Goal: Task Accomplishment & Management: Complete application form

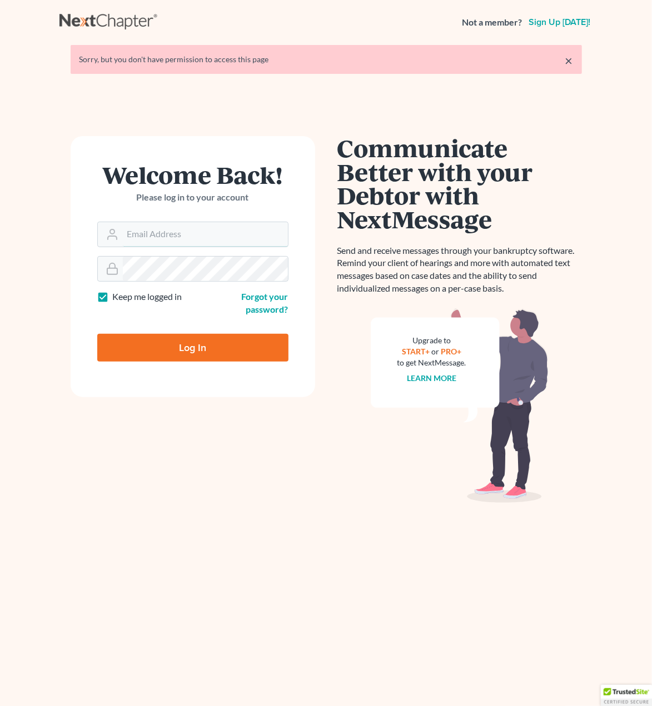
type input "[EMAIL_ADDRESS][DOMAIN_NAME]"
click at [196, 352] on input "Log In" at bounding box center [192, 348] width 191 height 28
type input "Thinking..."
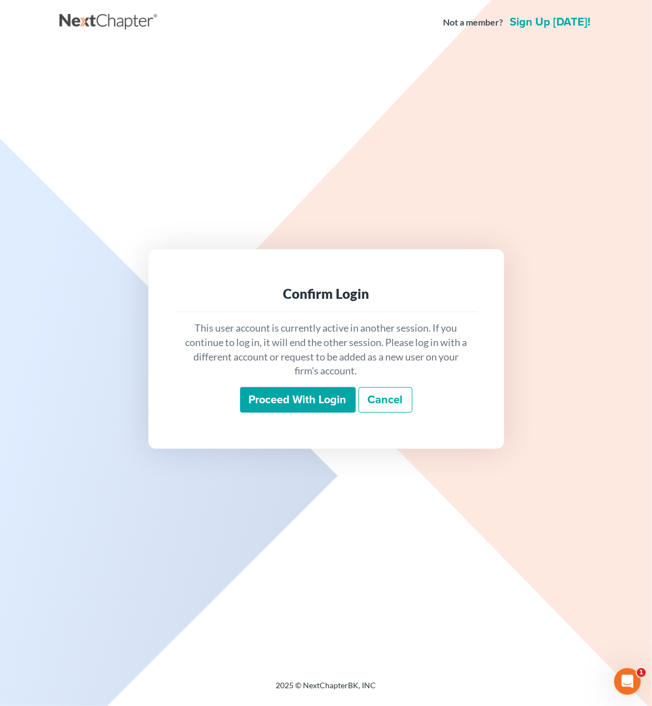
click at [299, 398] on input "Proceed with login" at bounding box center [298, 400] width 116 height 26
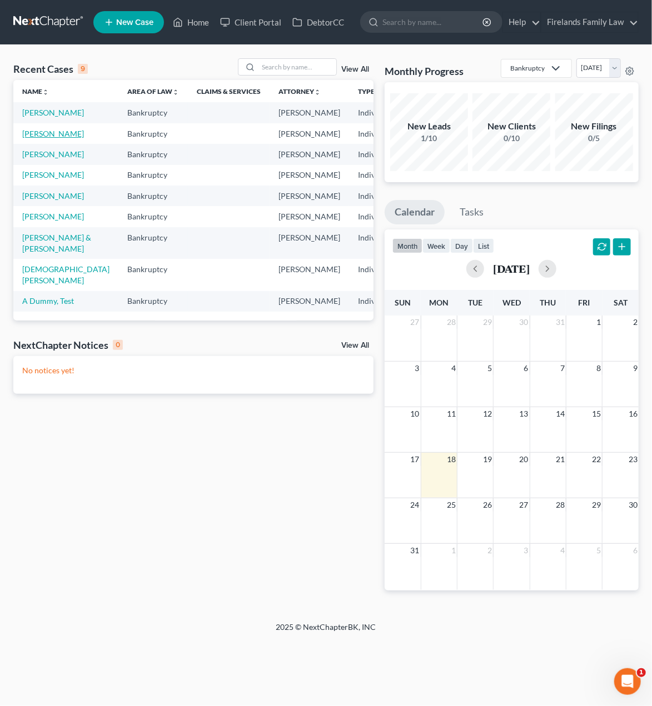
click at [33, 138] on link "Sochko, Rebekah" at bounding box center [53, 133] width 62 height 9
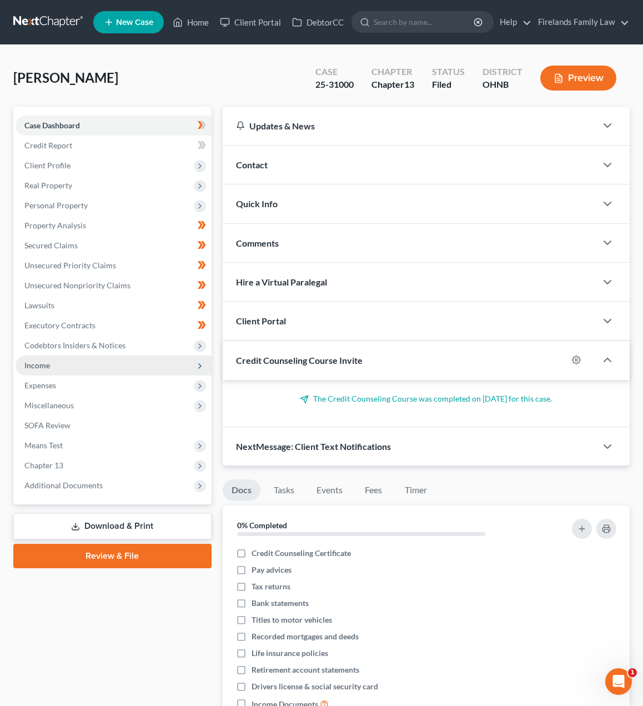
click at [88, 366] on span "Income" at bounding box center [114, 366] width 196 height 20
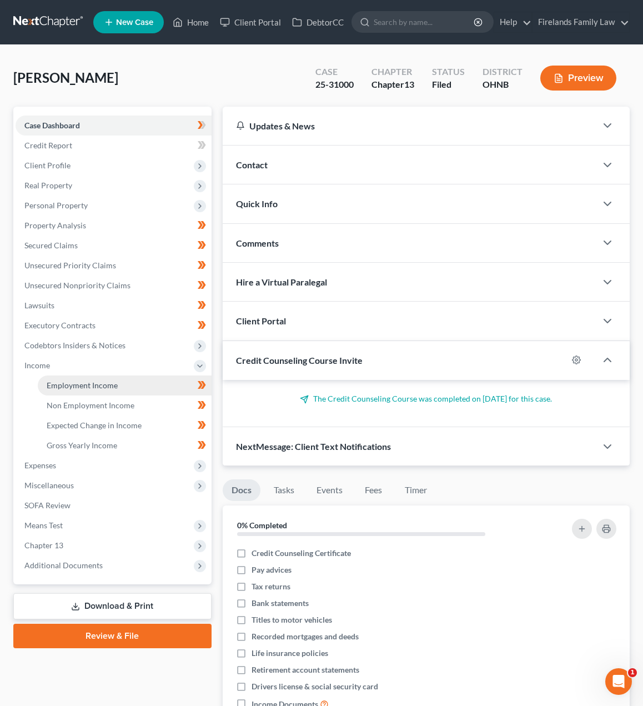
click at [134, 383] on link "Employment Income" at bounding box center [125, 386] width 174 height 20
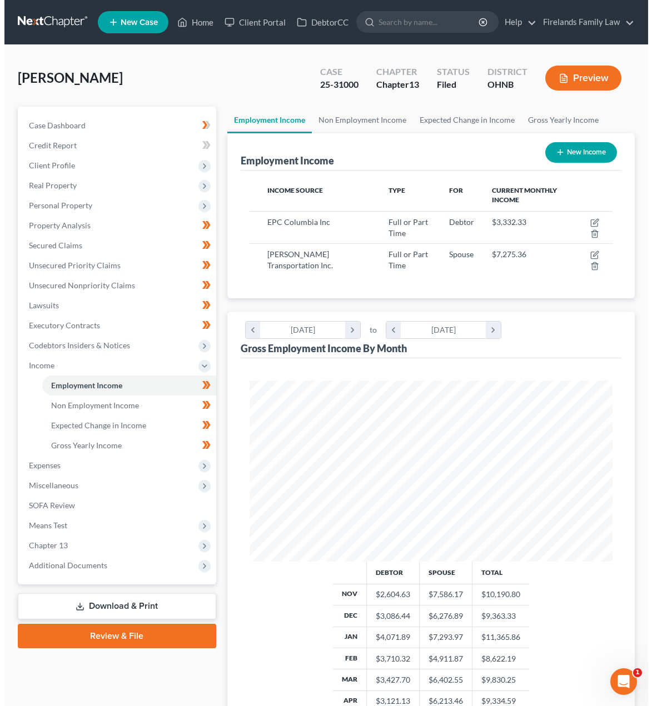
scroll to position [181, 385]
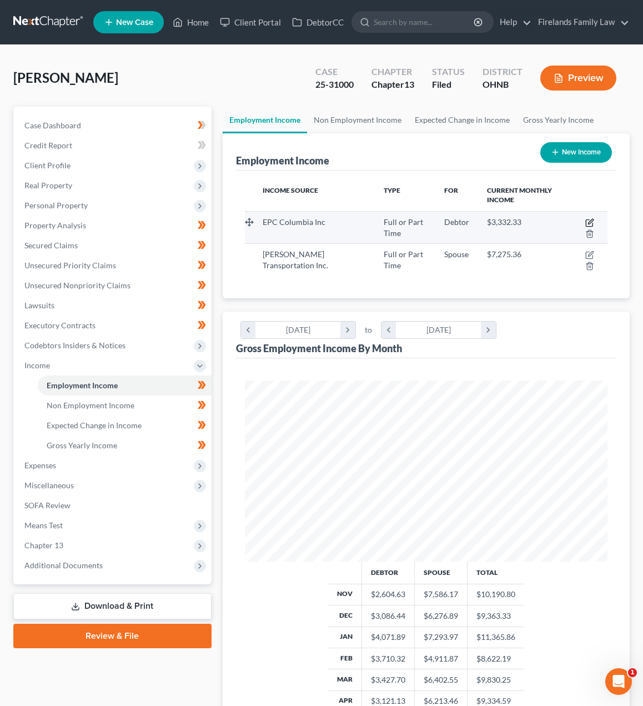
click at [590, 223] on icon "button" at bounding box center [590, 221] width 5 height 5
select select "0"
select select "16"
select select "2"
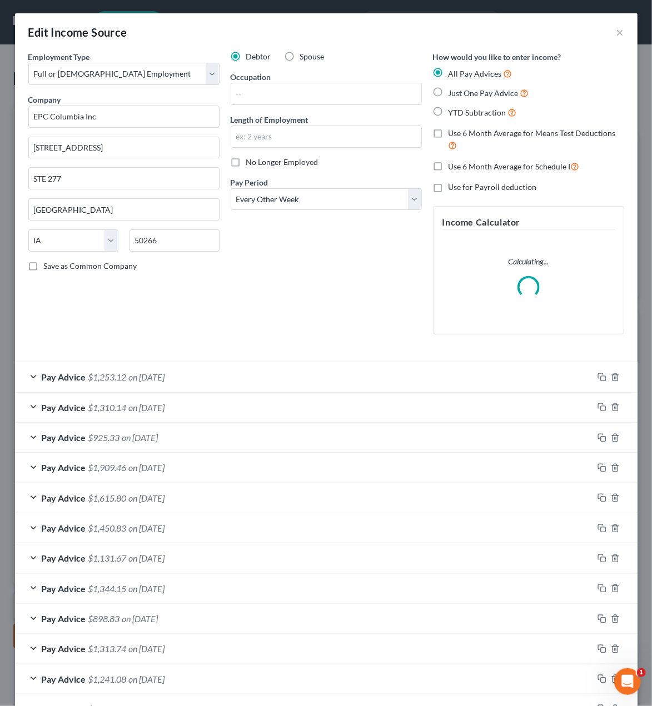
scroll to position [184, 391]
click at [96, 378] on span "$1,253.12" at bounding box center [107, 377] width 38 height 11
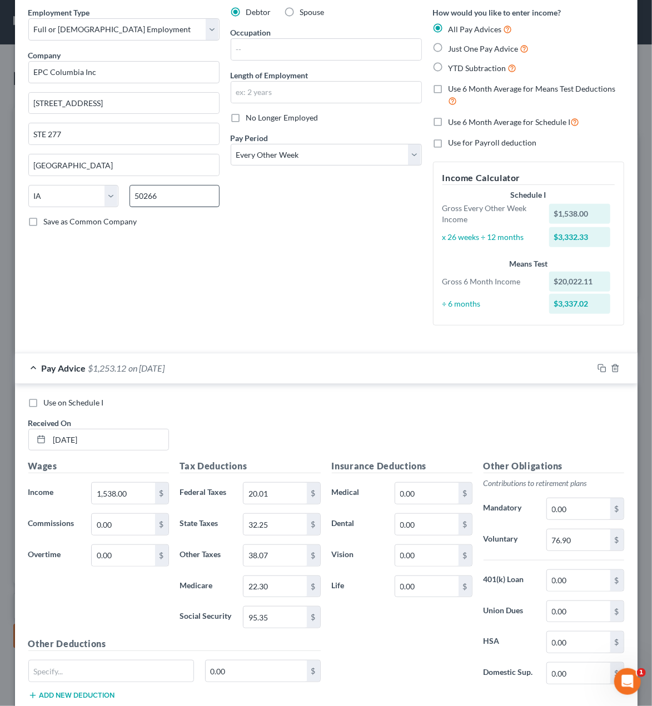
scroll to position [0, 0]
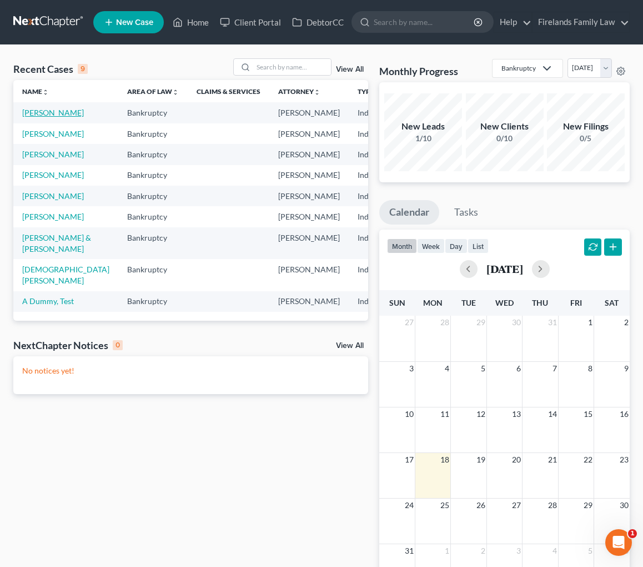
click at [39, 111] on link "[PERSON_NAME]" at bounding box center [53, 112] width 62 height 9
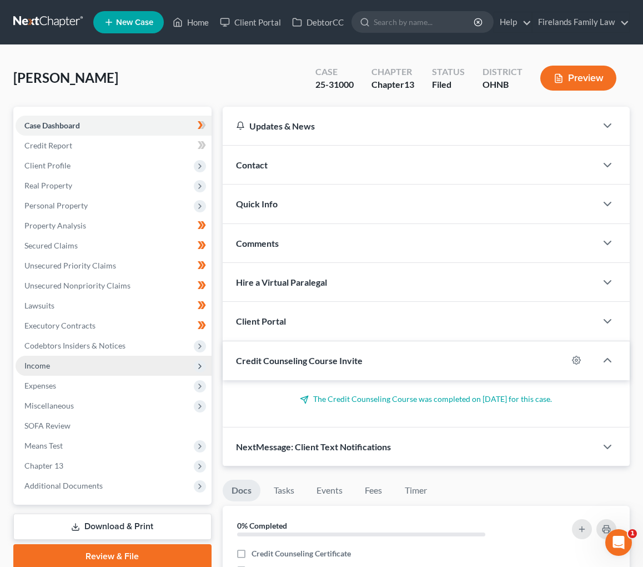
click at [84, 367] on span "Income" at bounding box center [114, 366] width 196 height 20
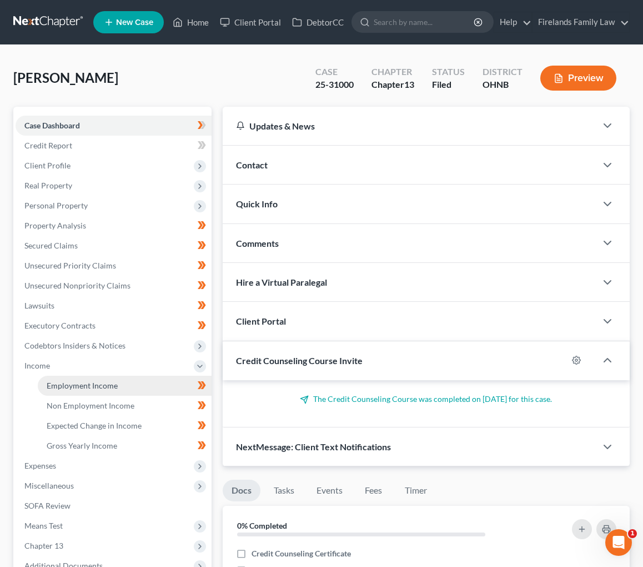
click at [114, 383] on span "Employment Income" at bounding box center [82, 385] width 71 height 9
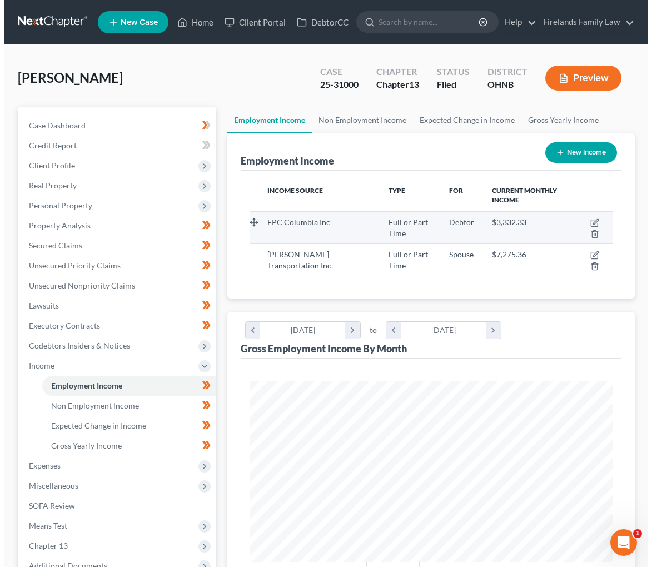
scroll to position [181, 385]
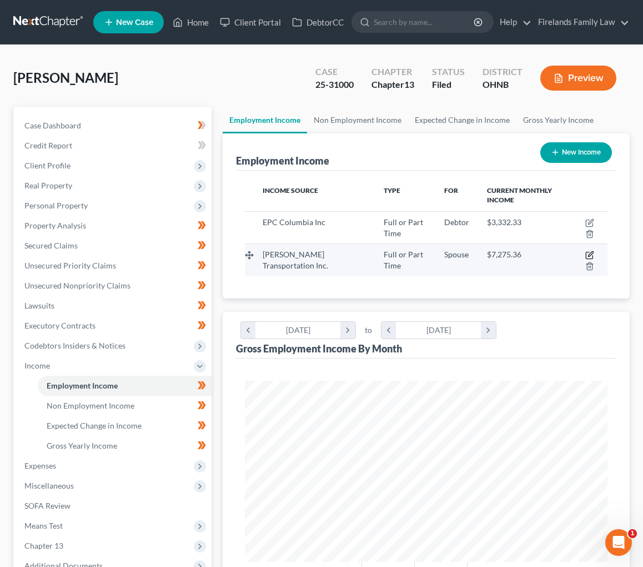
click at [589, 252] on icon "button" at bounding box center [590, 255] width 9 height 9
select select "0"
select select "36"
select select "3"
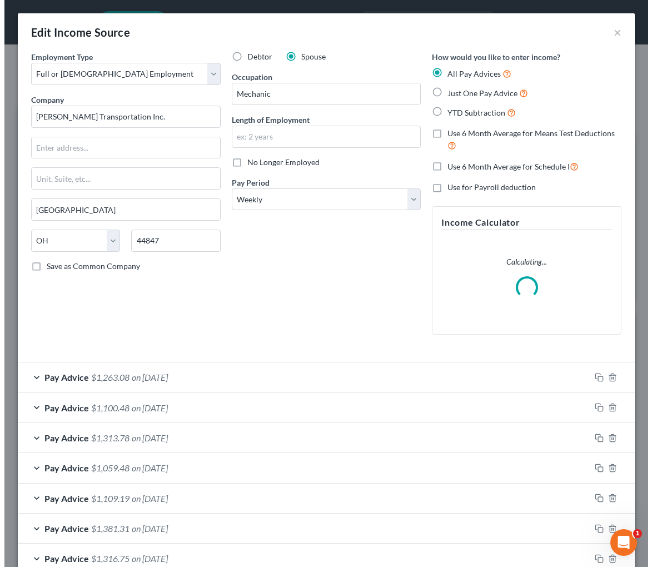
scroll to position [184, 391]
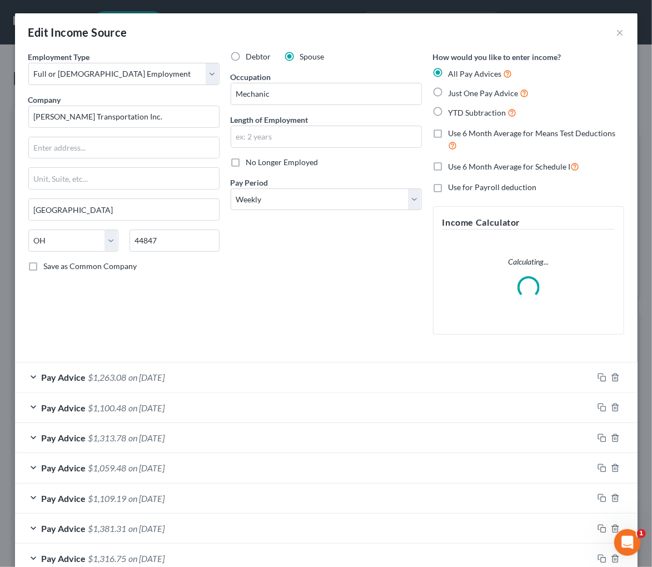
click at [146, 381] on span "on 04/25/2025" at bounding box center [147, 377] width 36 height 11
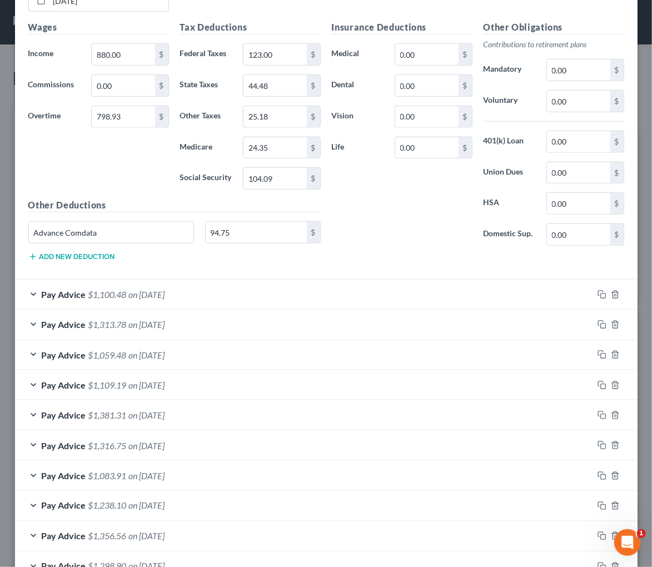
scroll to position [514, 0]
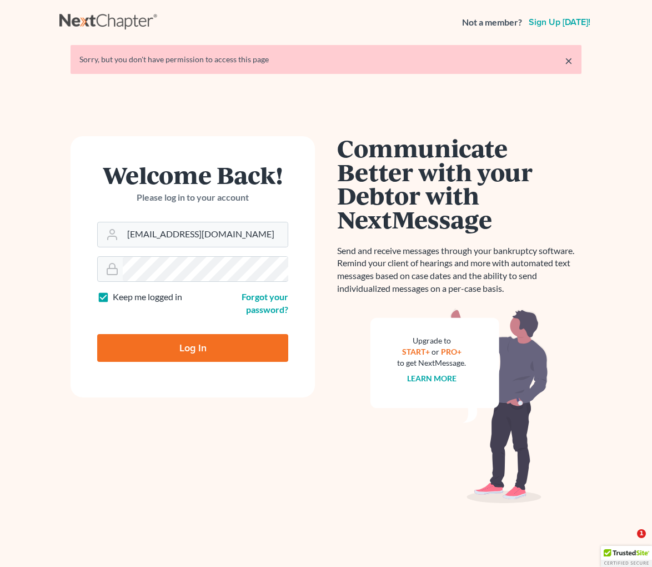
click at [182, 342] on input "Log In" at bounding box center [192, 348] width 191 height 28
type input "Thinking..."
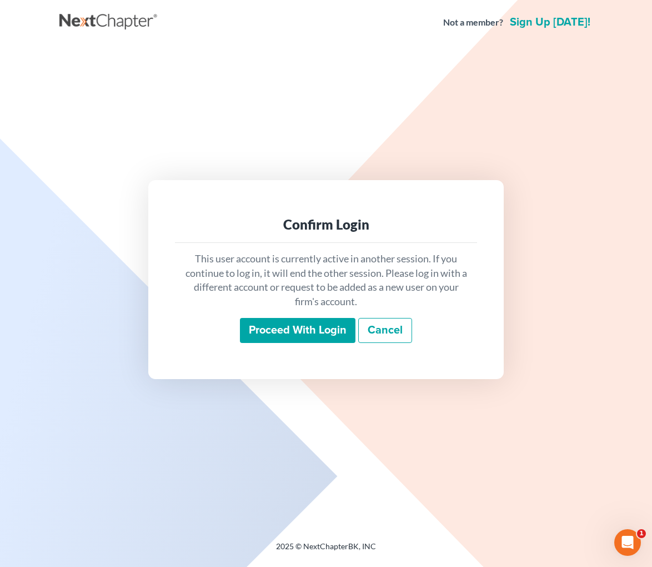
click at [334, 336] on input "Proceed with login" at bounding box center [298, 331] width 116 height 26
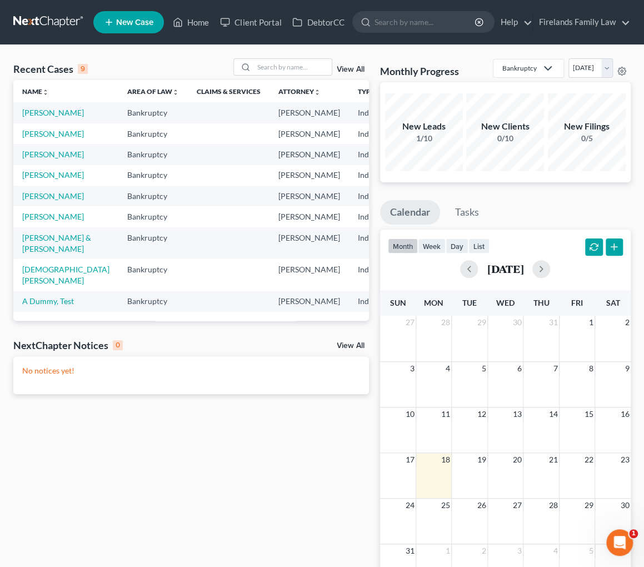
click at [36, 118] on td "[PERSON_NAME]" at bounding box center [65, 112] width 105 height 21
click at [36, 117] on link "[PERSON_NAME]" at bounding box center [53, 112] width 62 height 9
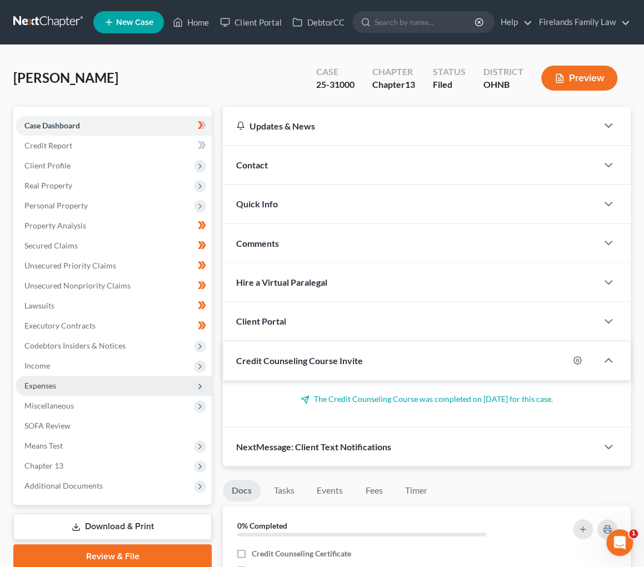
click at [93, 382] on span "Expenses" at bounding box center [114, 386] width 196 height 20
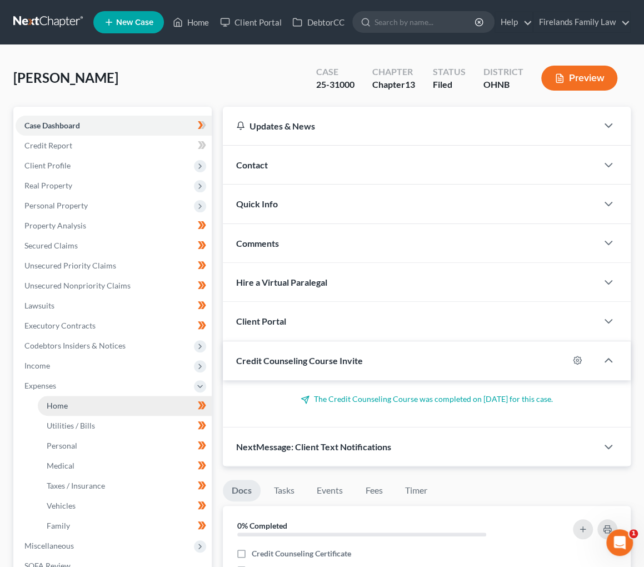
click at [71, 404] on link "Home" at bounding box center [125, 406] width 174 height 20
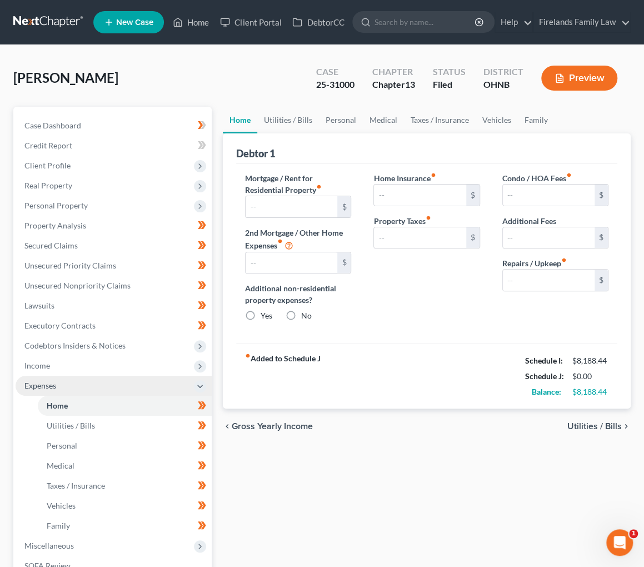
type input "0.00"
radio input "true"
type input "89.75"
type input "82.50"
type input "0.00"
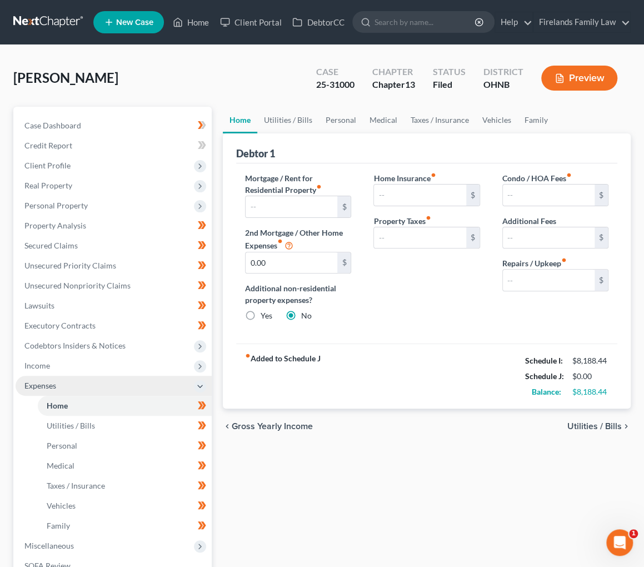
type input "0.00"
type input "150.00"
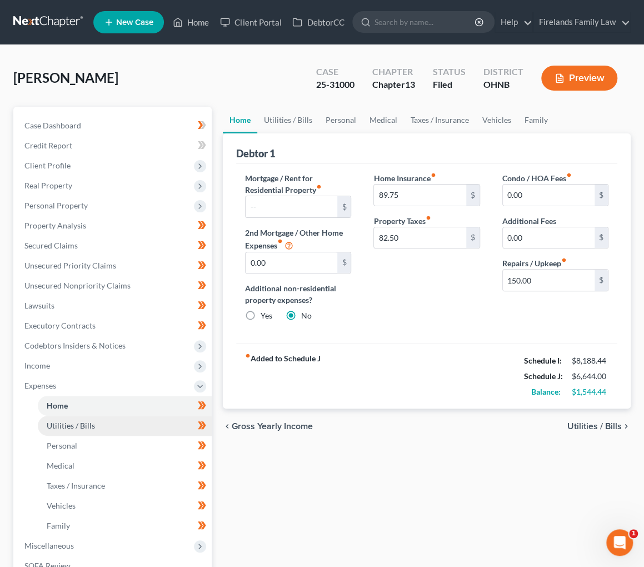
click at [96, 423] on link "Utilities / Bills" at bounding box center [125, 426] width 174 height 20
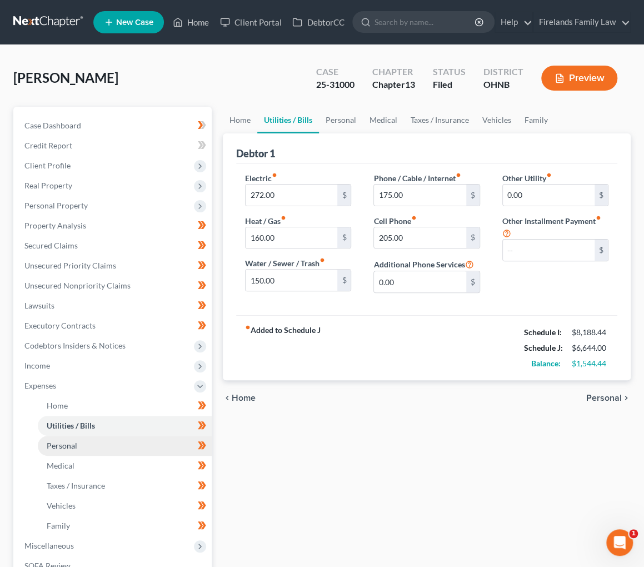
click at [108, 448] on link "Personal" at bounding box center [125, 446] width 174 height 20
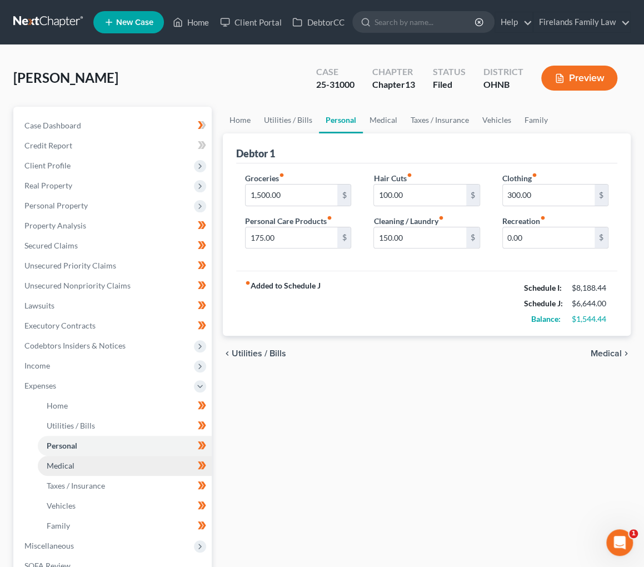
click at [106, 467] on link "Medical" at bounding box center [125, 466] width 174 height 20
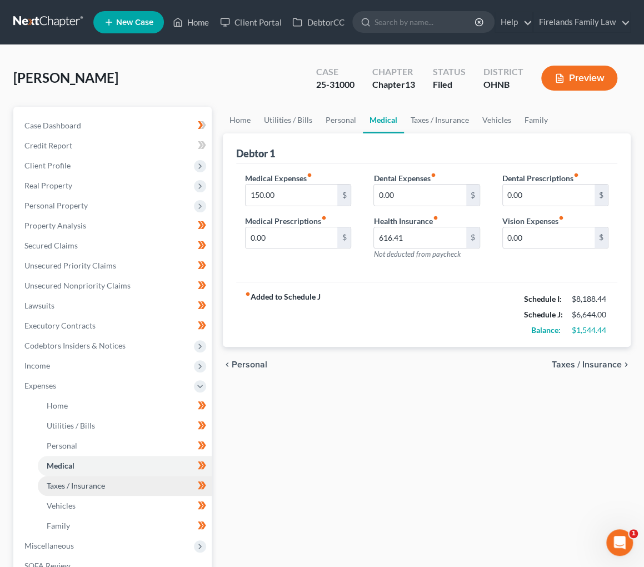
click at [118, 489] on link "Taxes / Insurance" at bounding box center [125, 486] width 174 height 20
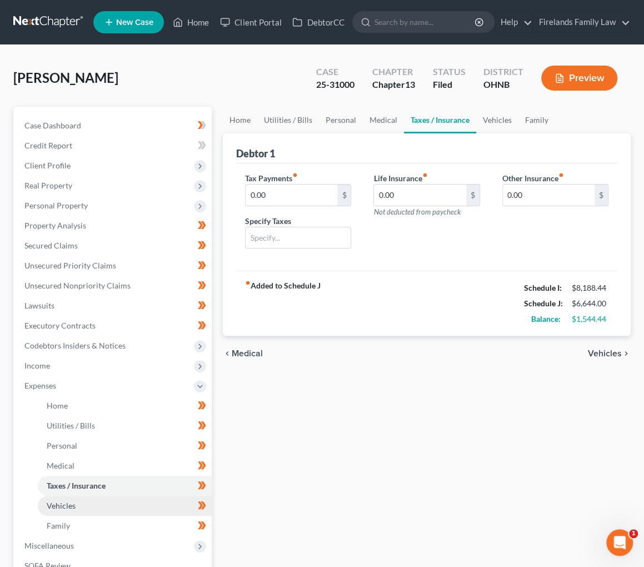
click at [108, 505] on link "Vehicles" at bounding box center [125, 506] width 174 height 20
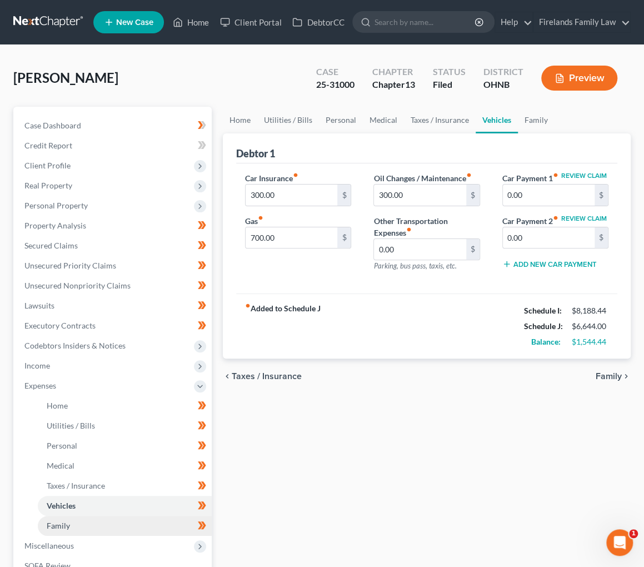
click at [99, 518] on link "Family" at bounding box center [125, 526] width 174 height 20
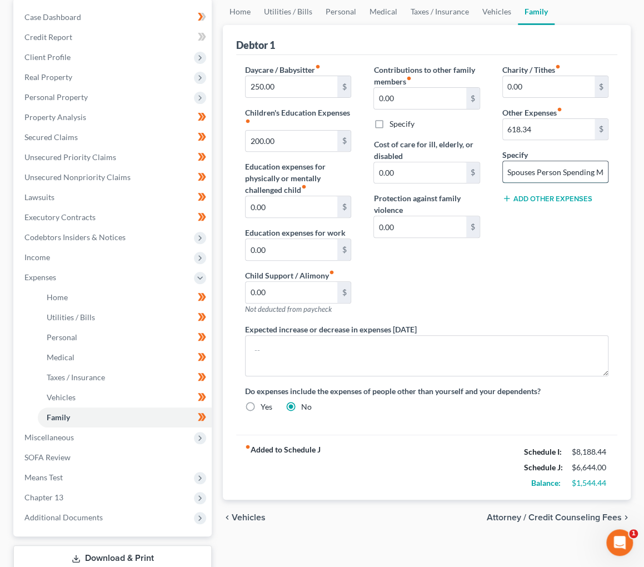
drag, startPoint x: 537, startPoint y: 166, endPoint x: 543, endPoint y: 172, distance: 9.0
click at [543, 172] on input "Spouses Person Spending Monthly" at bounding box center [555, 171] width 105 height 21
click at [571, 171] on input "Spouses Person Spending Monthly" at bounding box center [555, 171] width 105 height 21
click at [568, 171] on input "Spouses Person Spending Monthly" at bounding box center [555, 171] width 105 height 21
click at [553, 313] on div "Charity / Tithes fiber_manual_record 0.00 $ Other Expenses fiber_manual_record …" at bounding box center [555, 193] width 128 height 259
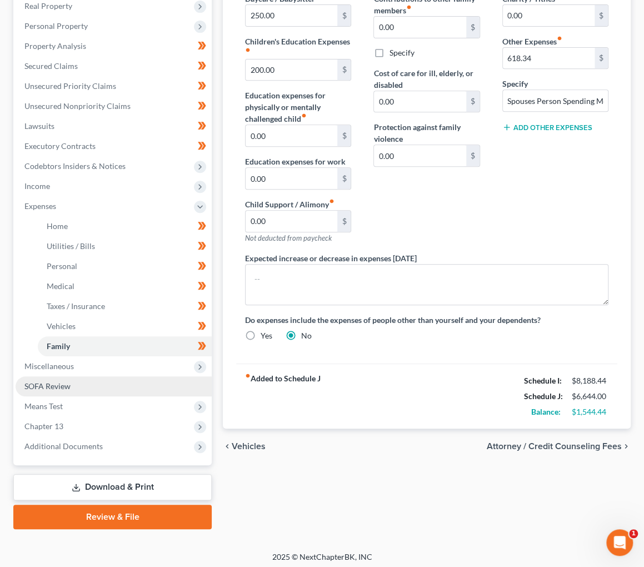
scroll to position [182, 0]
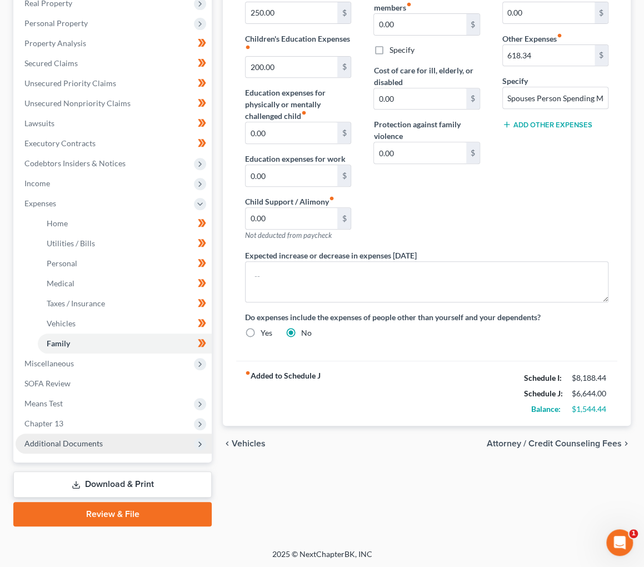
click at [133, 443] on span "Additional Documents" at bounding box center [114, 443] width 196 height 20
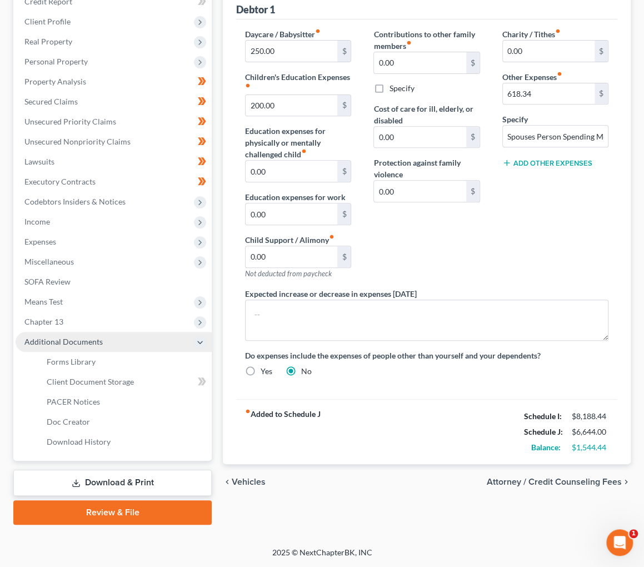
scroll to position [142, 0]
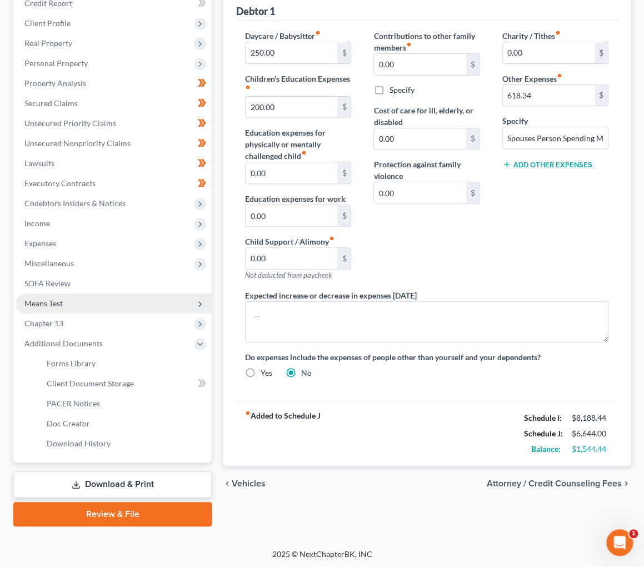
click at [121, 298] on span "Means Test" at bounding box center [114, 303] width 196 height 20
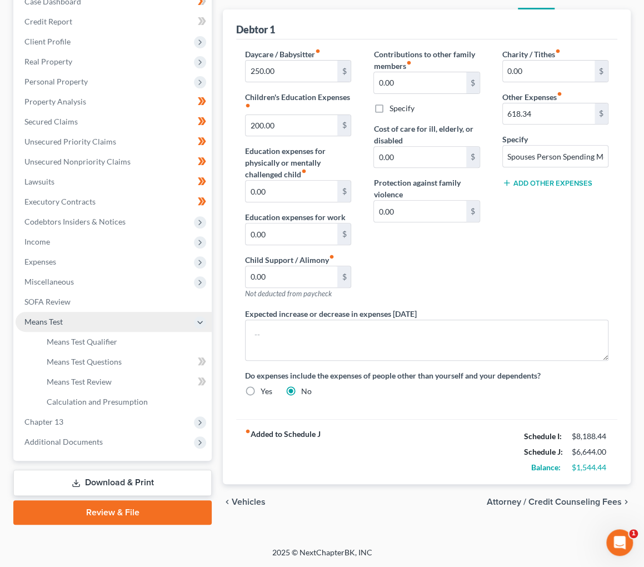
scroll to position [122, 0]
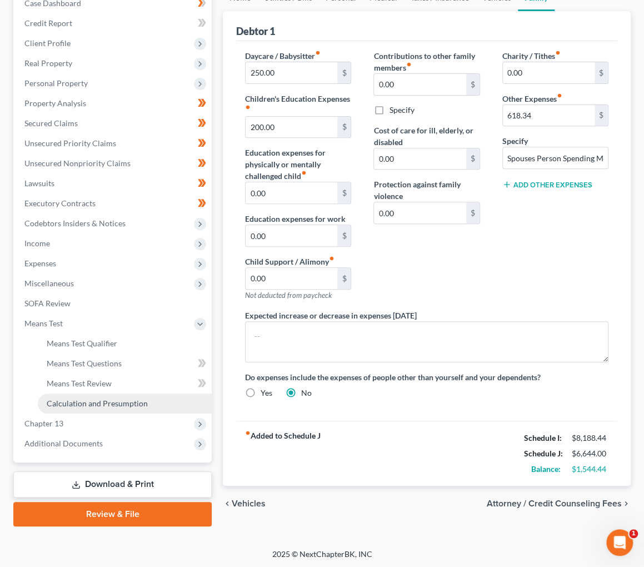
click at [119, 403] on span "Calculation and Presumption" at bounding box center [97, 402] width 101 height 9
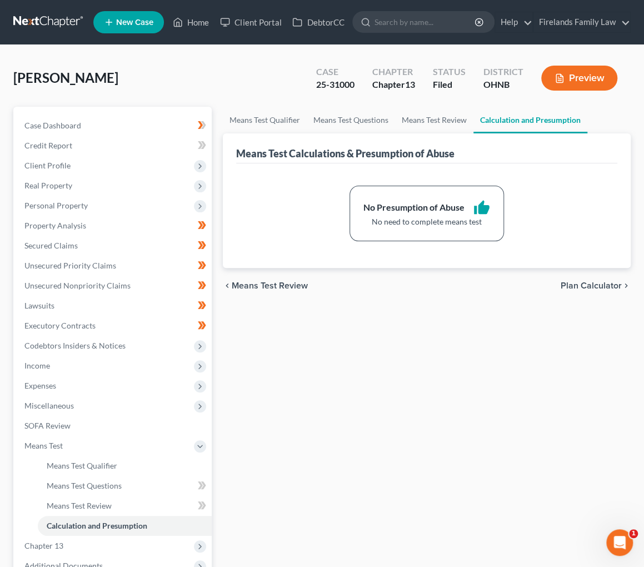
click at [576, 79] on button "Preview" at bounding box center [579, 78] width 76 height 25
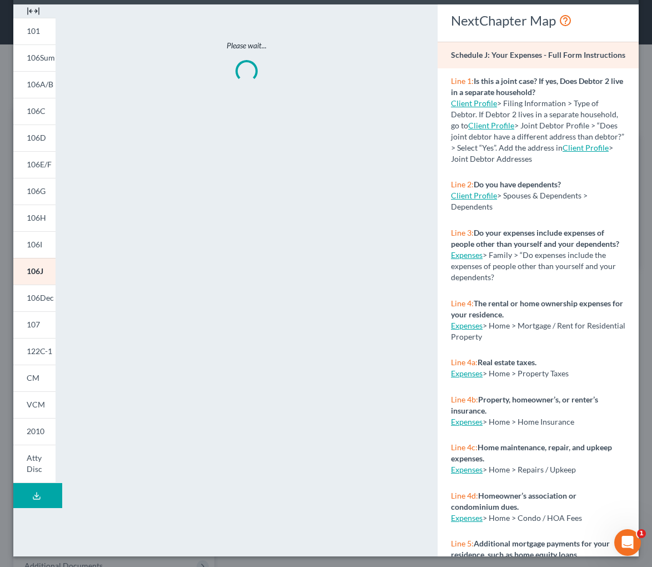
scroll to position [49, 0]
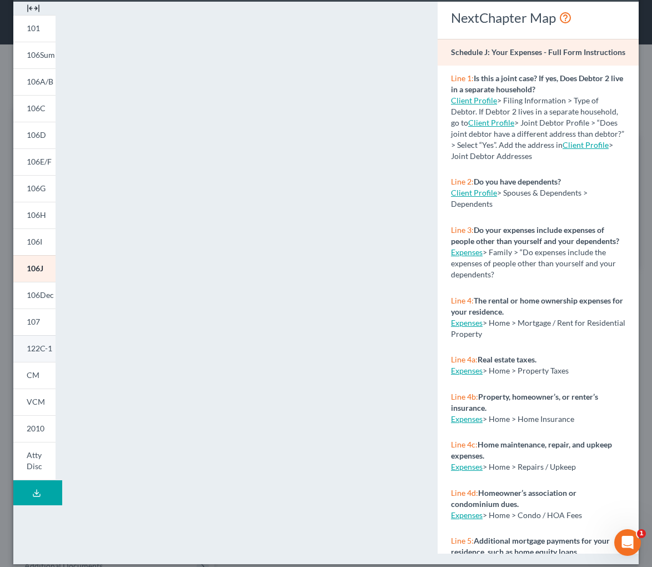
click at [37, 350] on span "122C-1" at bounding box center [40, 347] width 26 height 9
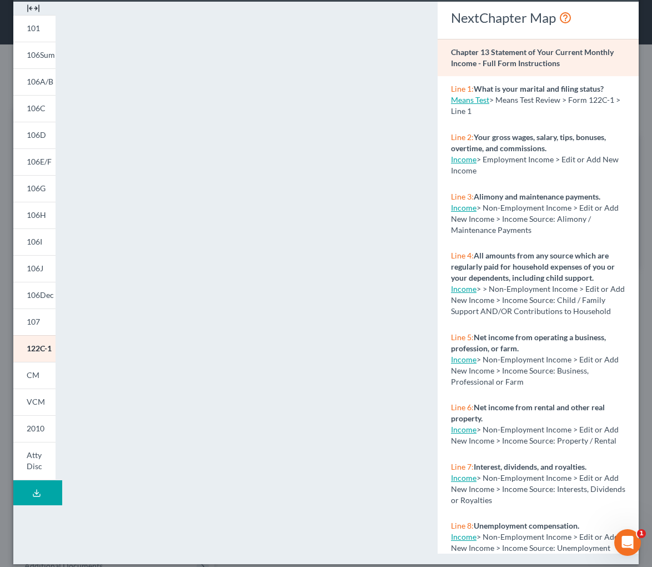
click at [31, 4] on img at bounding box center [33, 8] width 13 height 13
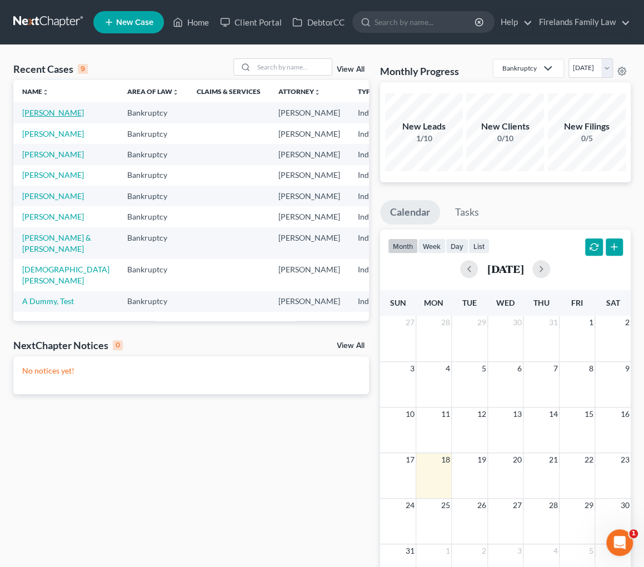
click at [32, 117] on link "[PERSON_NAME]" at bounding box center [53, 112] width 62 height 9
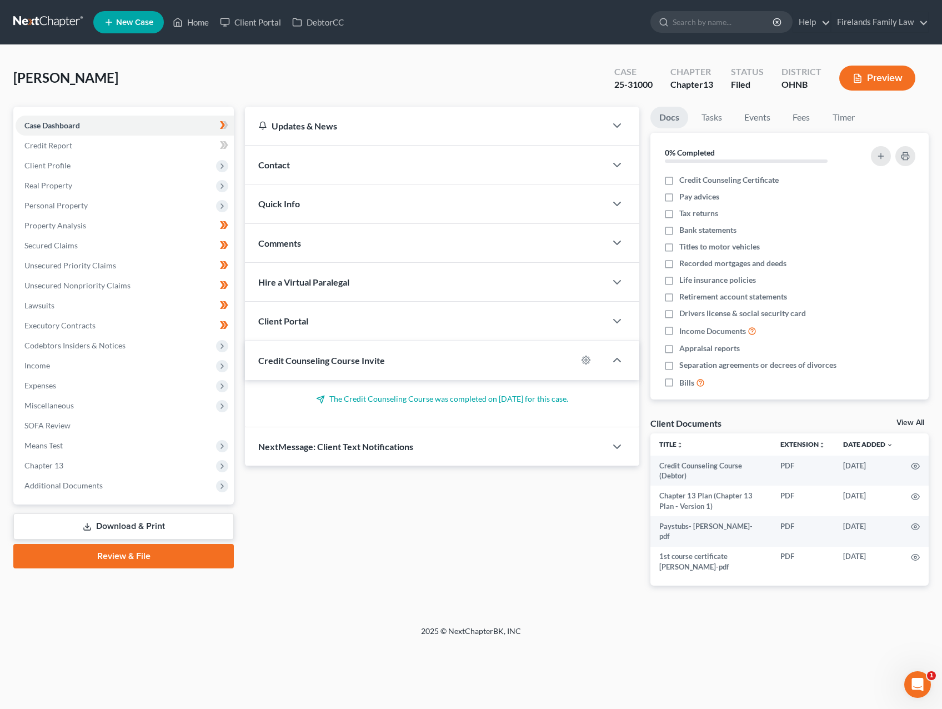
click at [643, 73] on button "Preview" at bounding box center [877, 78] width 76 height 25
